Goal: Task Accomplishment & Management: Manage account settings

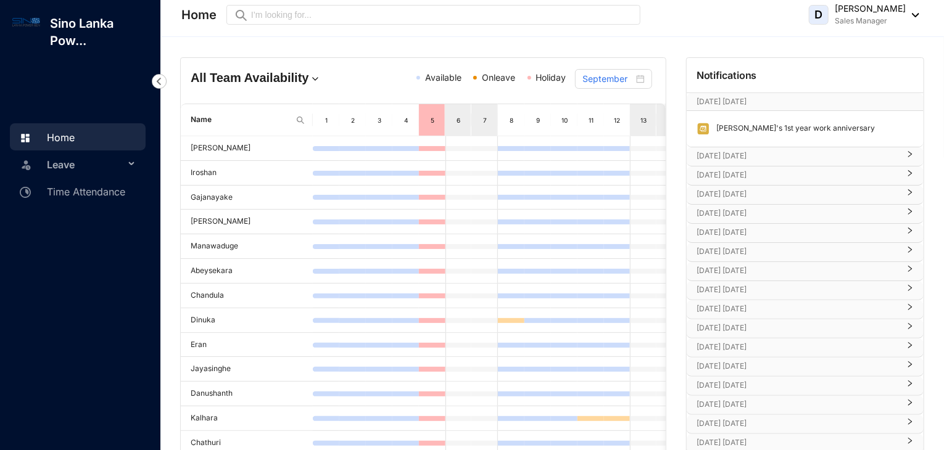
click at [912, 16] on img at bounding box center [912, 15] width 14 height 4
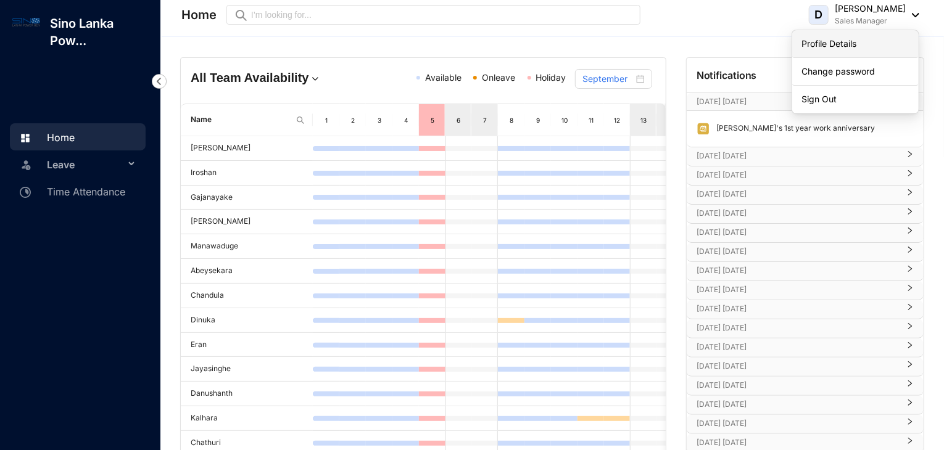
click at [847, 43] on link "Profile Details" at bounding box center [855, 44] width 107 height 12
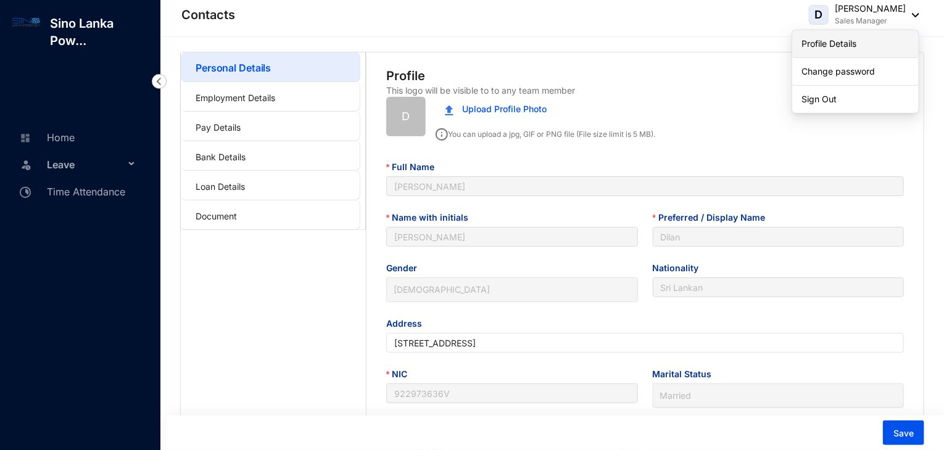
type input "[DATE]"
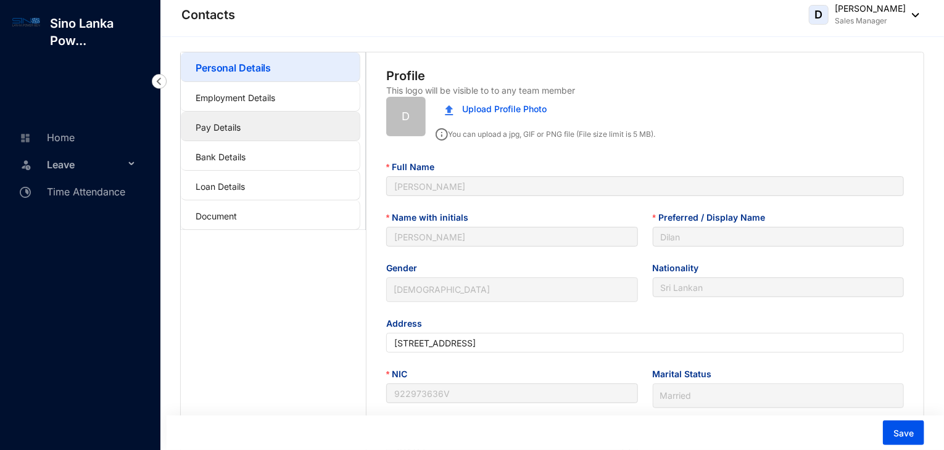
click at [241, 122] on link "Pay Details" at bounding box center [217, 127] width 45 height 10
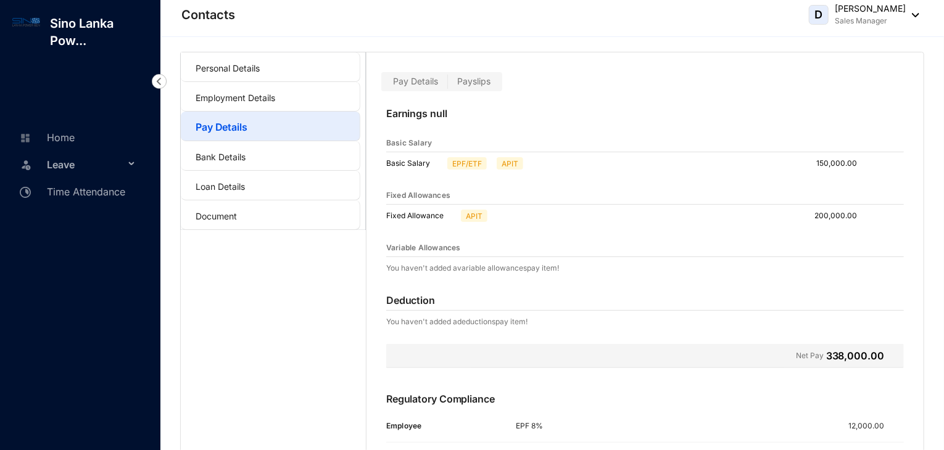
click at [467, 83] on span "Payslips" at bounding box center [473, 81] width 33 height 10
click at [448, 84] on input "Payslips" at bounding box center [448, 84] width 0 height 0
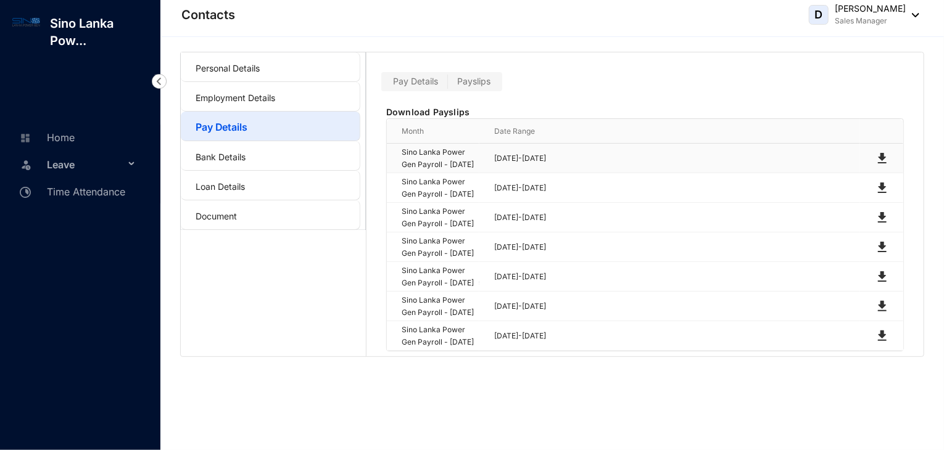
click at [876, 166] on img at bounding box center [881, 158] width 15 height 15
